Goal: Task Accomplishment & Management: Manage account settings

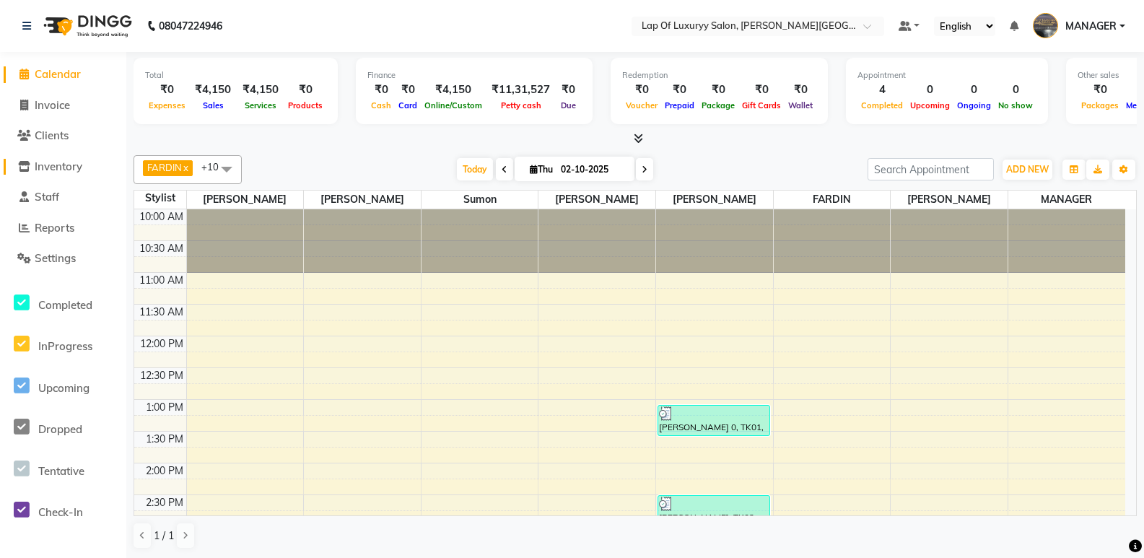
click at [76, 165] on span "Inventory" at bounding box center [59, 167] width 48 height 14
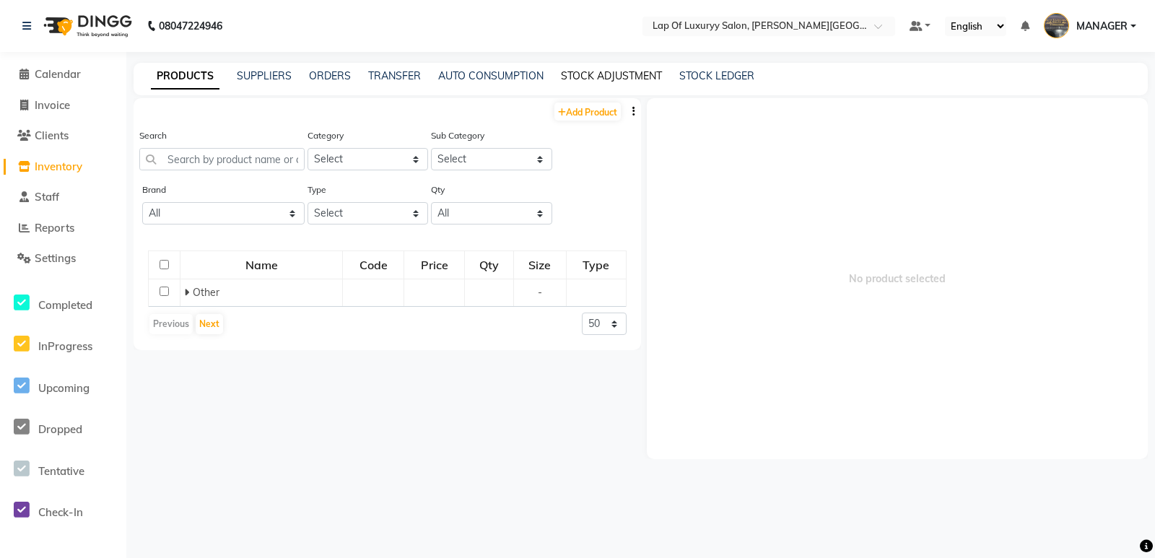
click at [595, 79] on link "STOCK ADJUSTMENT" at bounding box center [611, 75] width 101 height 13
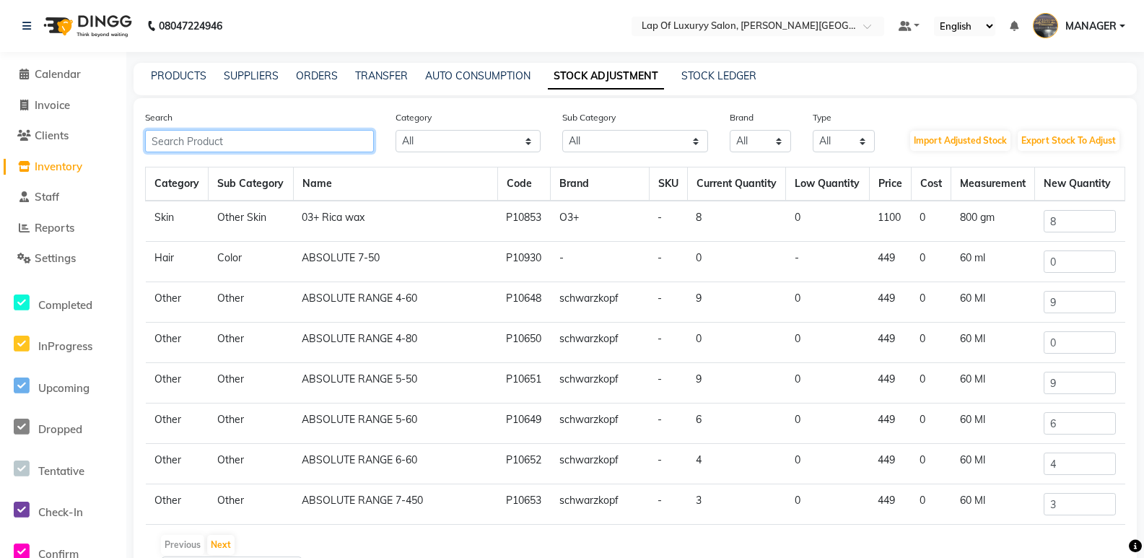
click at [225, 141] on input "text" at bounding box center [259, 141] width 229 height 22
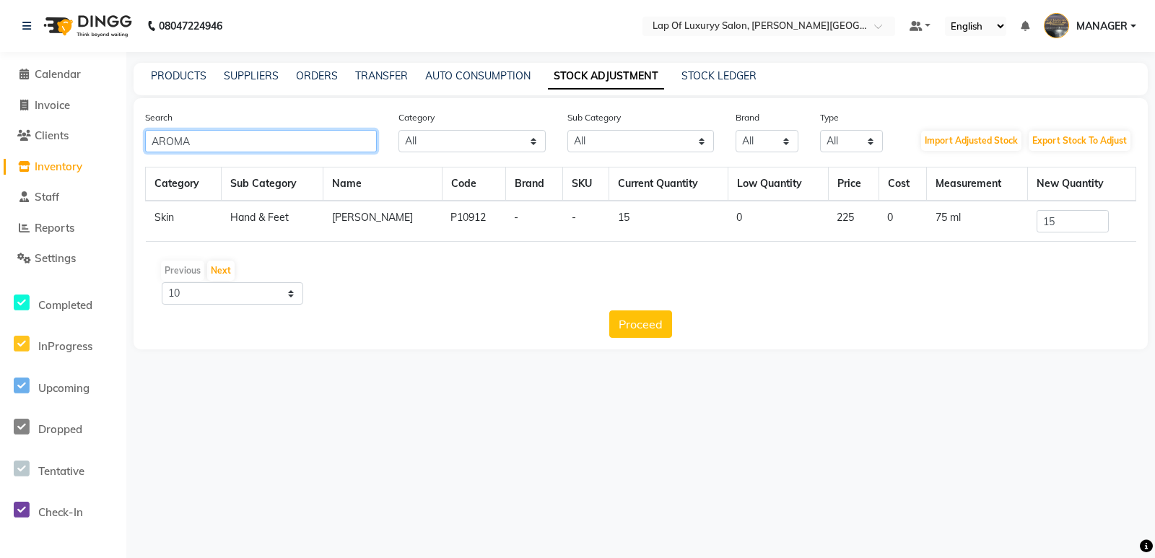
type input "AROMA"
click at [1069, 223] on input "15" at bounding box center [1073, 221] width 72 height 22
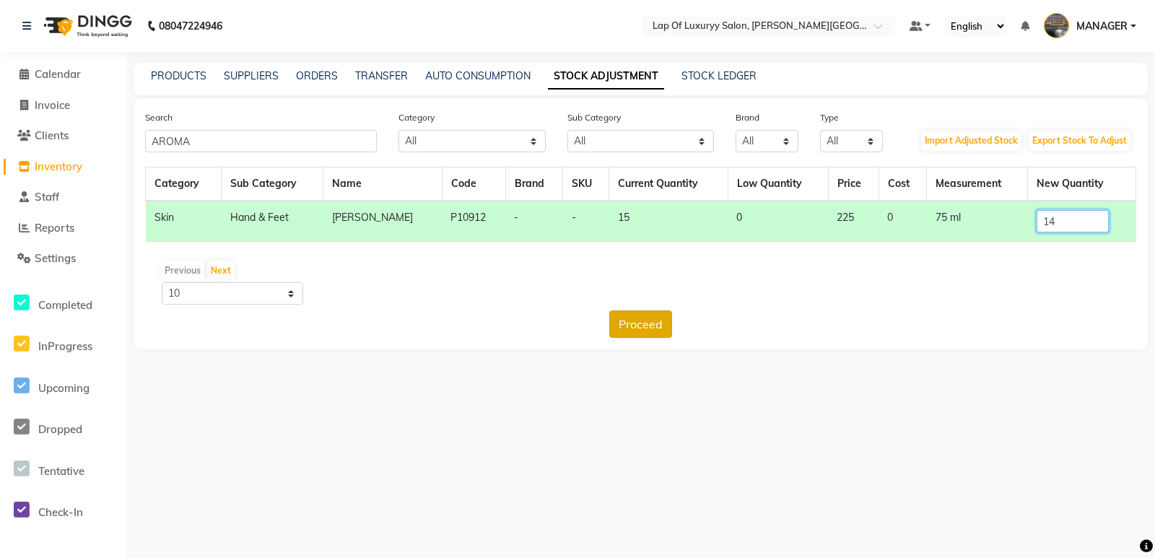
type input "14"
click at [628, 327] on button "Proceed" at bounding box center [640, 323] width 63 height 27
click at [664, 314] on button "Submit" at bounding box center [672, 323] width 57 height 27
